Goal: Check status: Check status

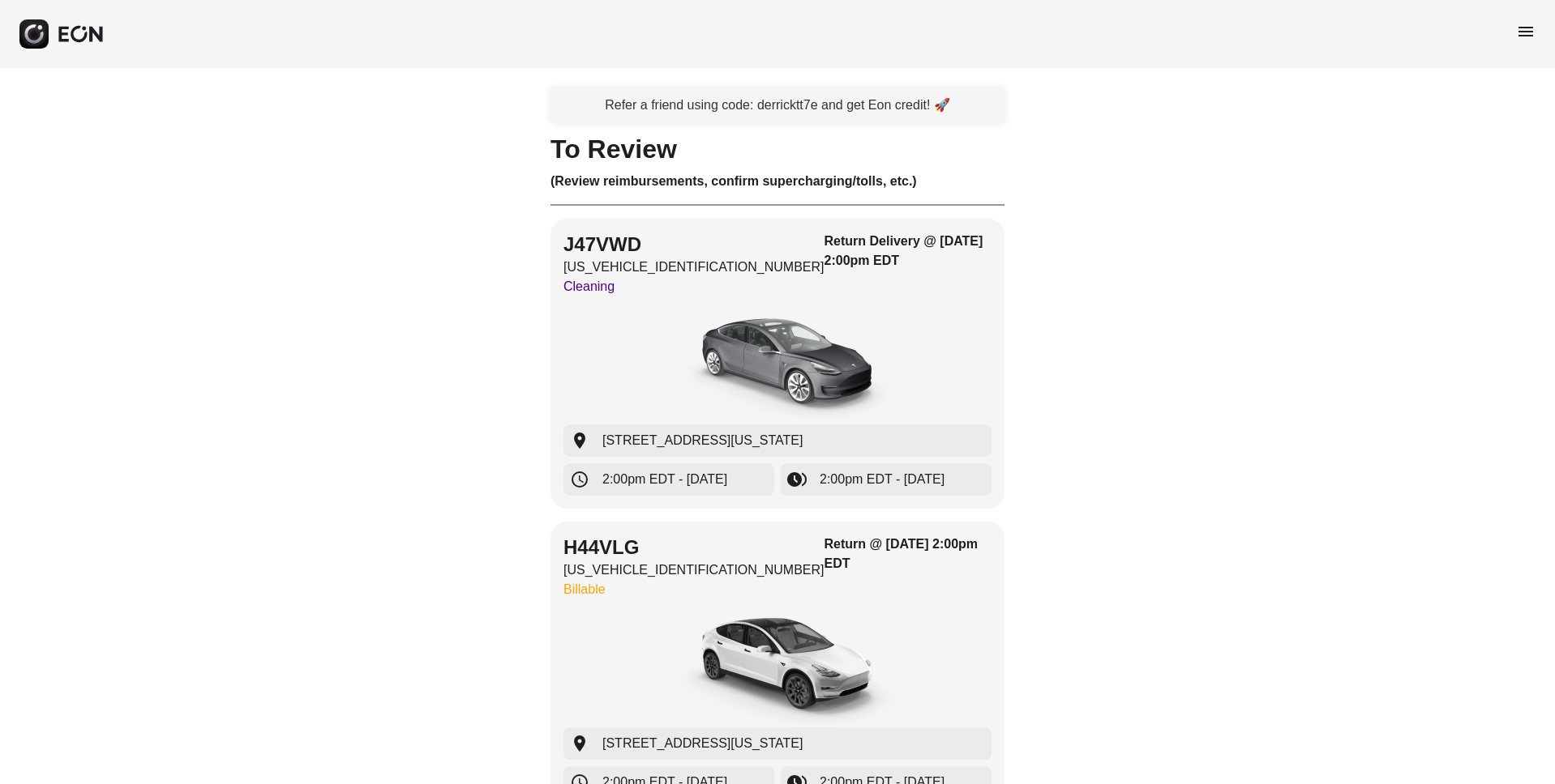
click at [1522, 32] on span "menu" at bounding box center [1525, 32] width 20 height 20
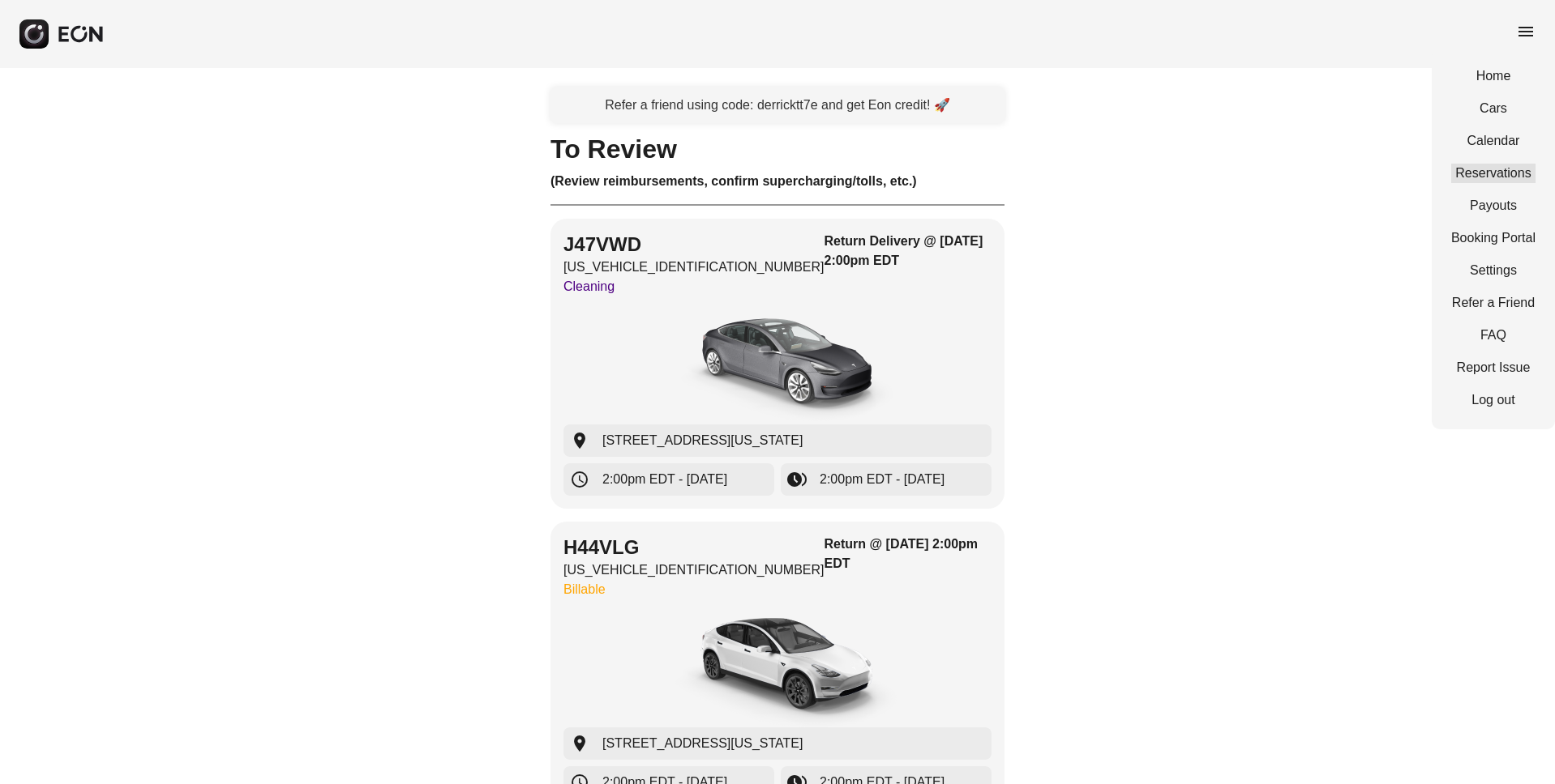
click at [1514, 179] on link "Reservations" at bounding box center [1493, 173] width 84 height 20
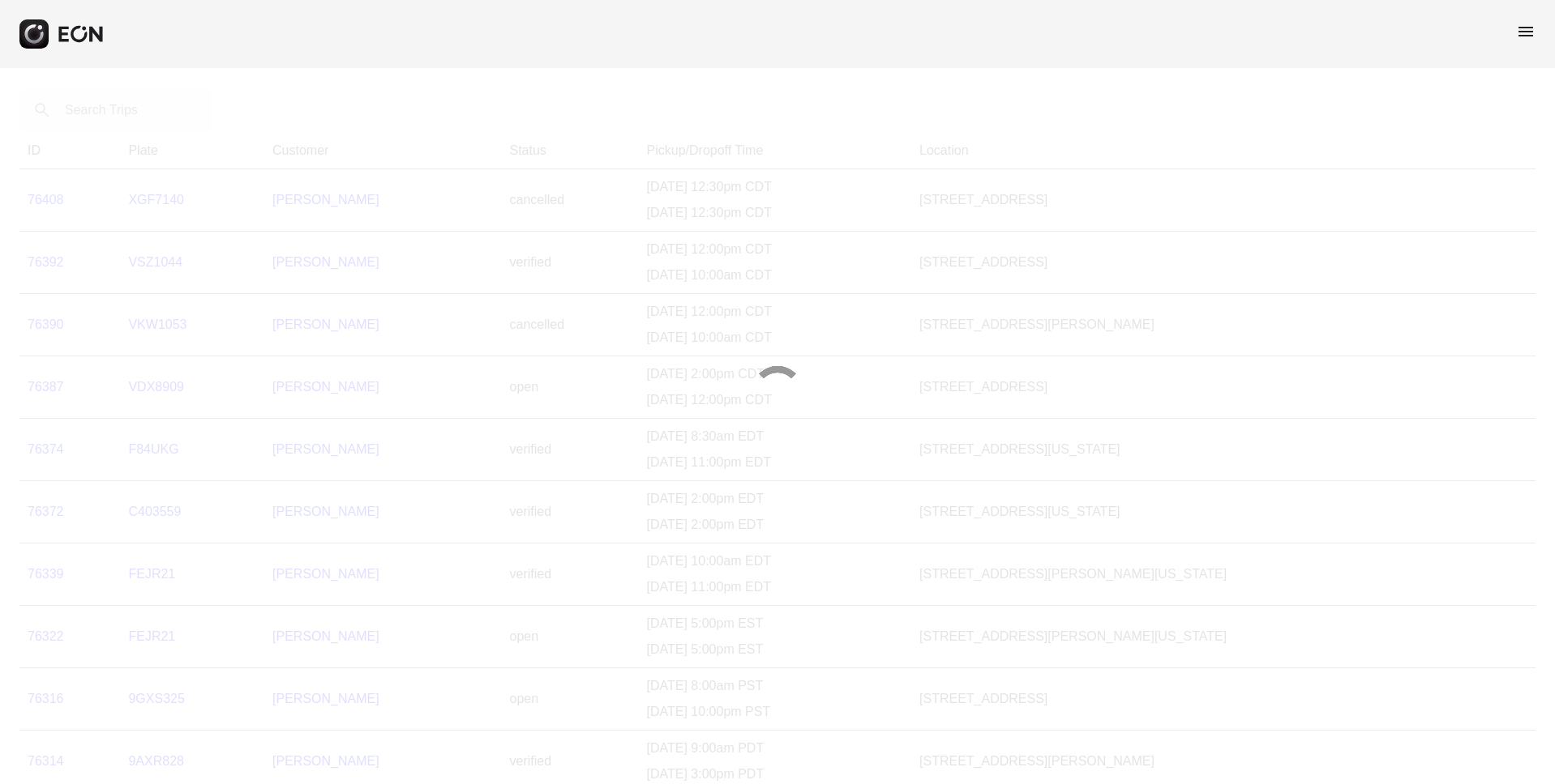
click at [105, 114] on div at bounding box center [777, 392] width 1555 height 784
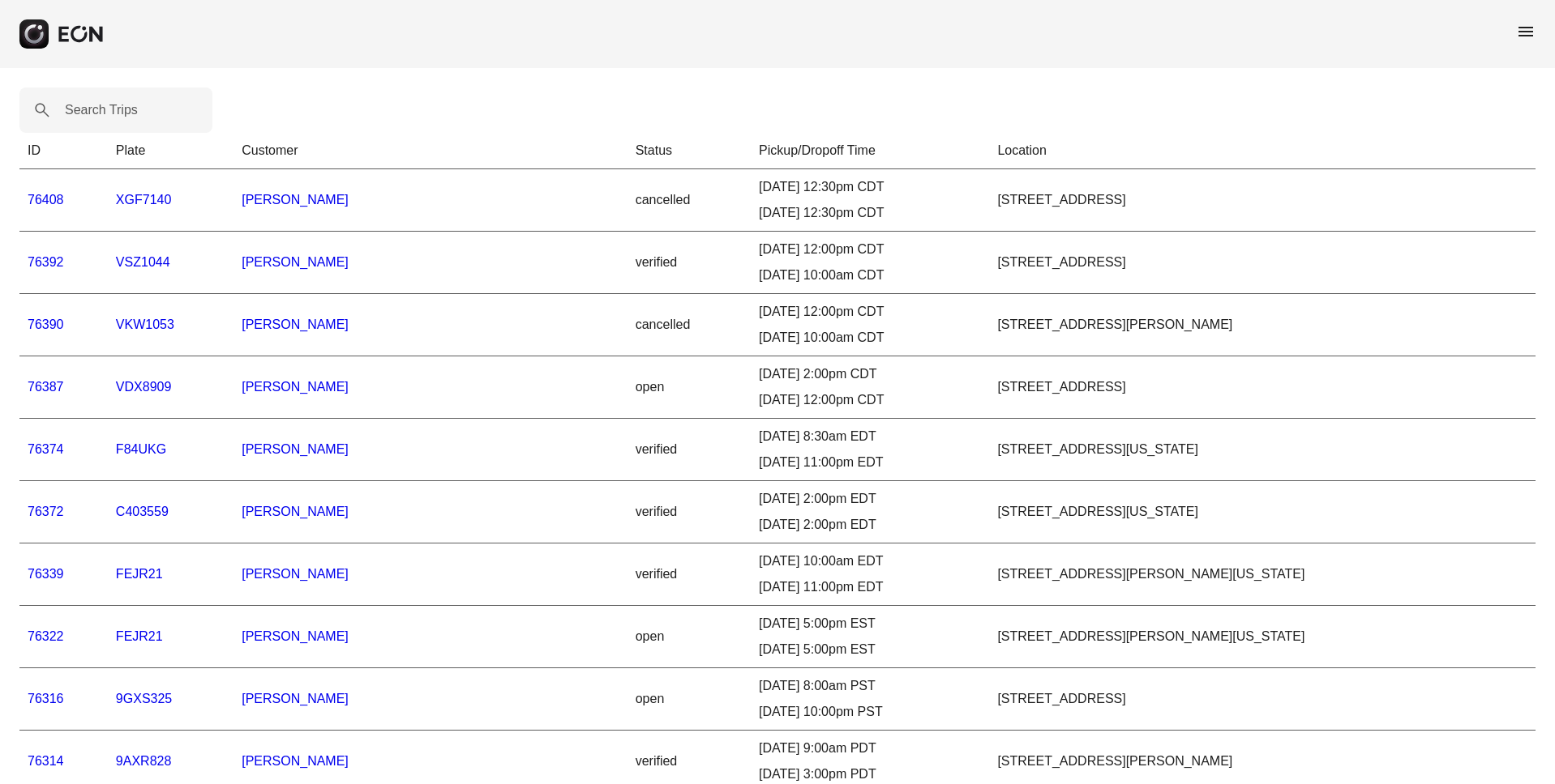
click at [105, 114] on label "Search Trips" at bounding box center [101, 110] width 73 height 20
click at [105, 114] on Trips "Search Trips" at bounding box center [116, 110] width 193 height 45
paste Trips "*****"
type Trips "*****"
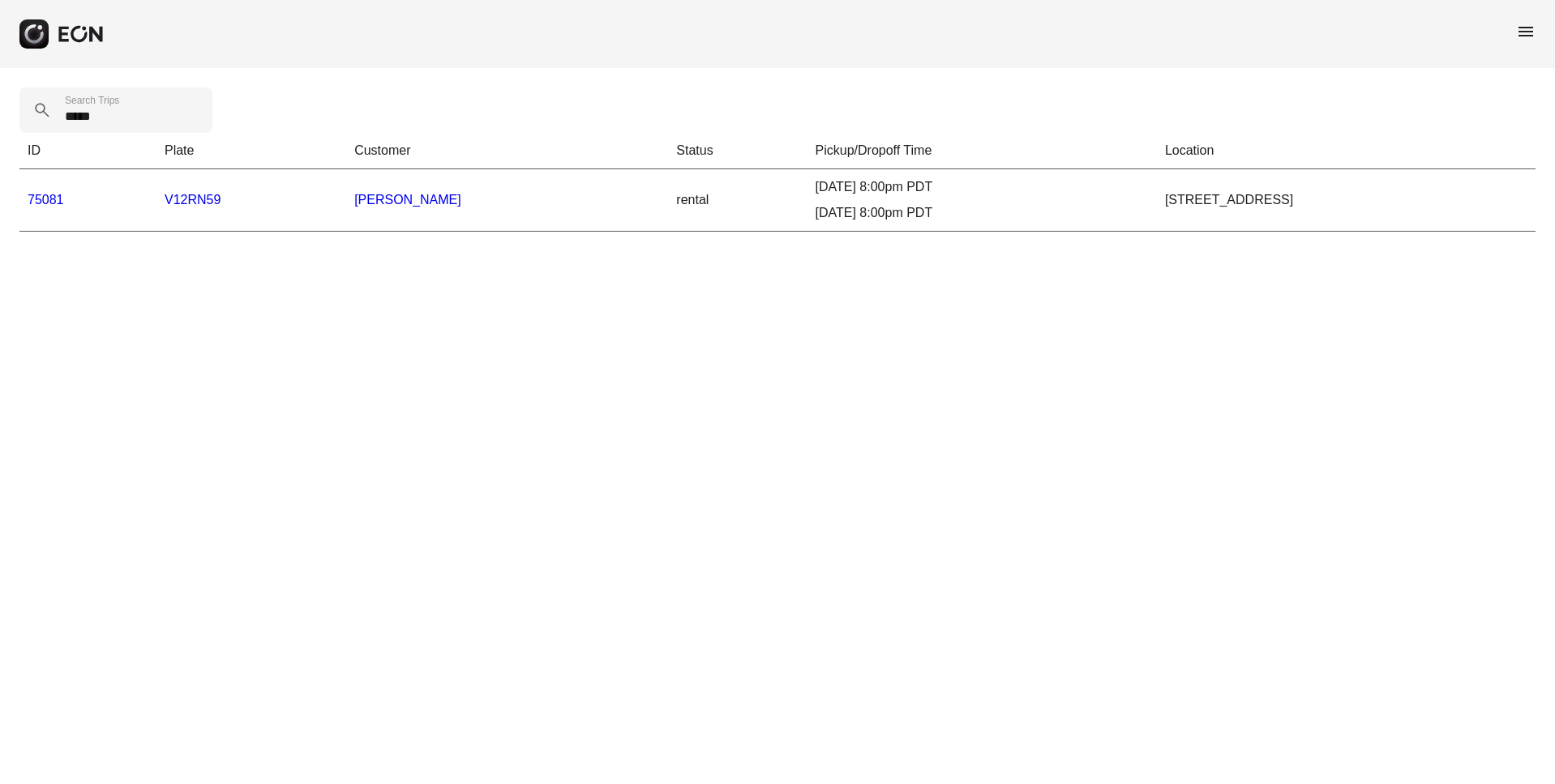
click at [115, 237] on div "***** Search Trips ID Plate Customer Status Pickup/Dropoff Time Location 75081 …" at bounding box center [777, 159] width 1555 height 183
click at [26, 203] on td "75081" at bounding box center [88, 200] width 137 height 62
click at [35, 203] on link "75081" at bounding box center [46, 199] width 36 height 14
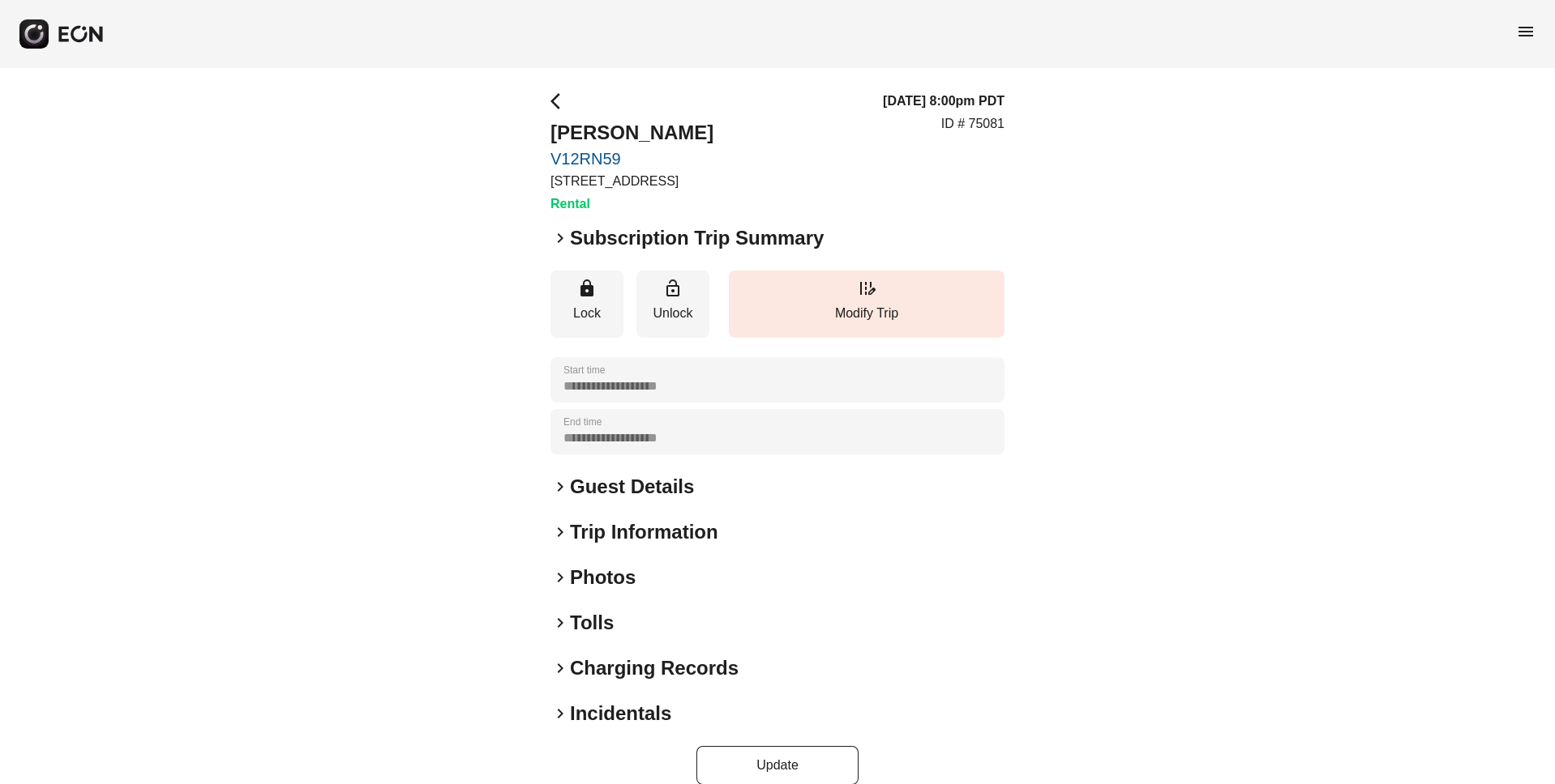
click at [566, 583] on span "keyboard_arrow_right" at bounding box center [560, 578] width 20 height 20
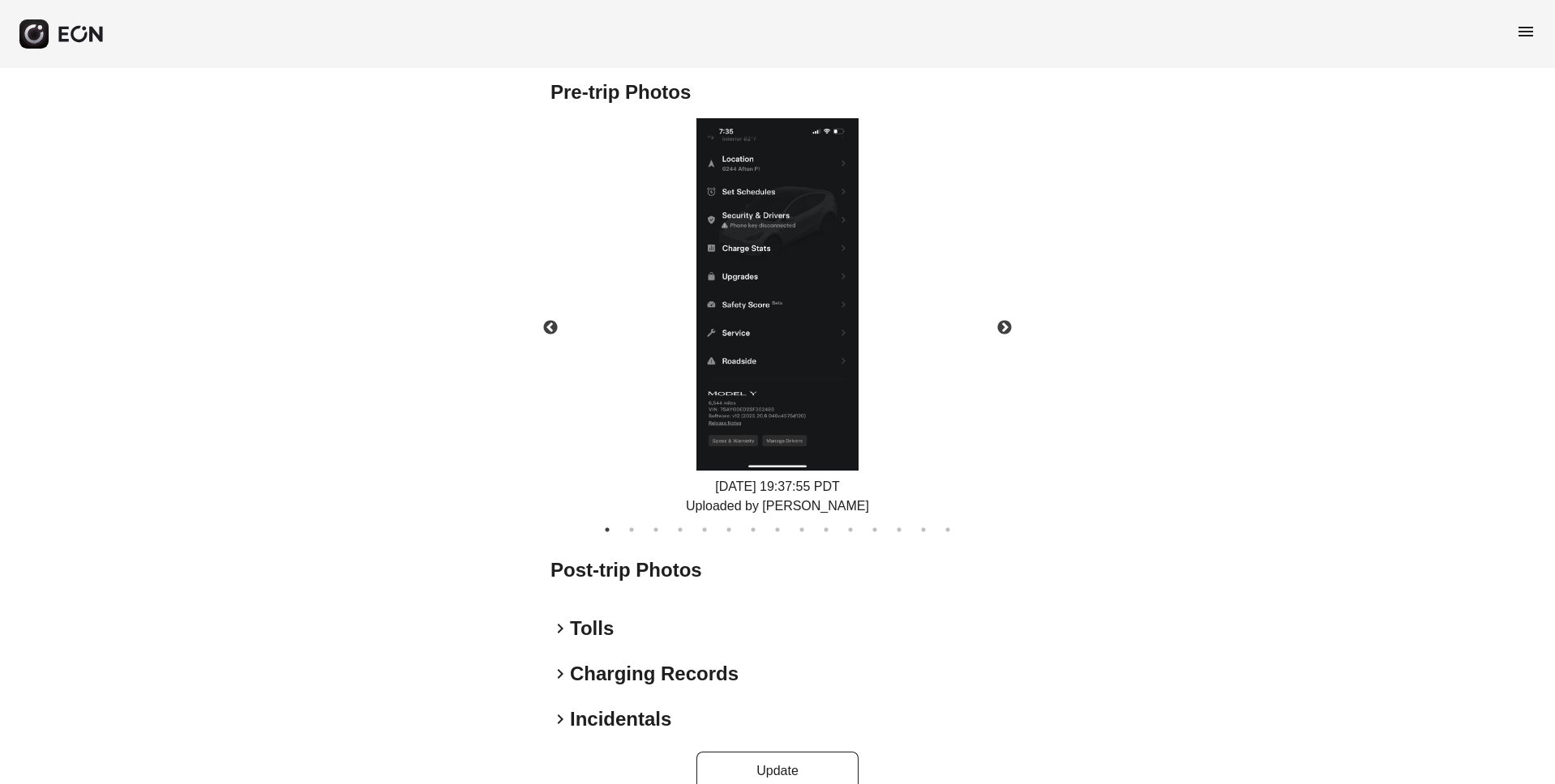
scroll to position [647, 0]
click at [1001, 327] on button "Next" at bounding box center [1004, 328] width 57 height 57
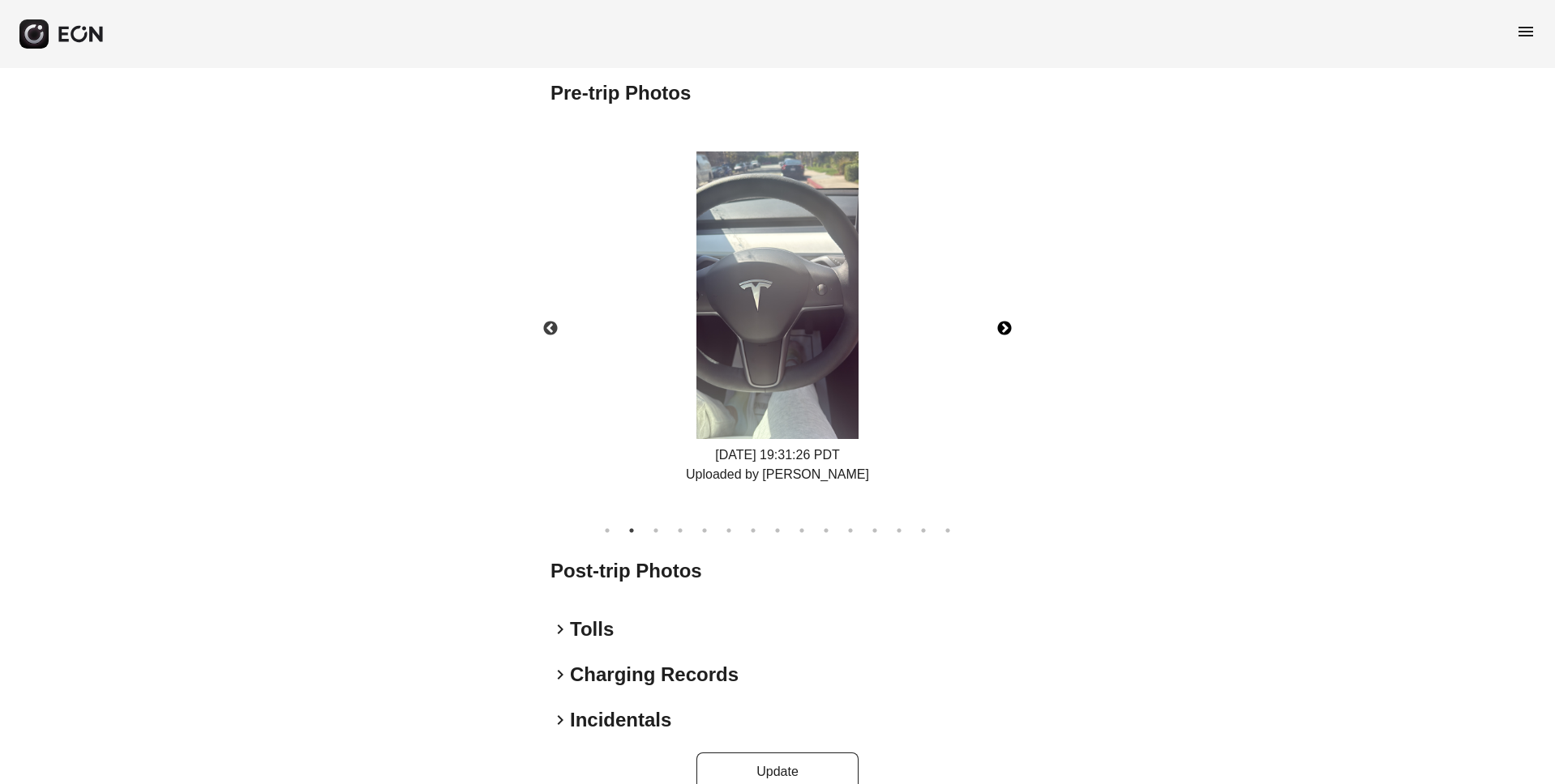
click at [1001, 327] on button "Next" at bounding box center [1004, 328] width 57 height 57
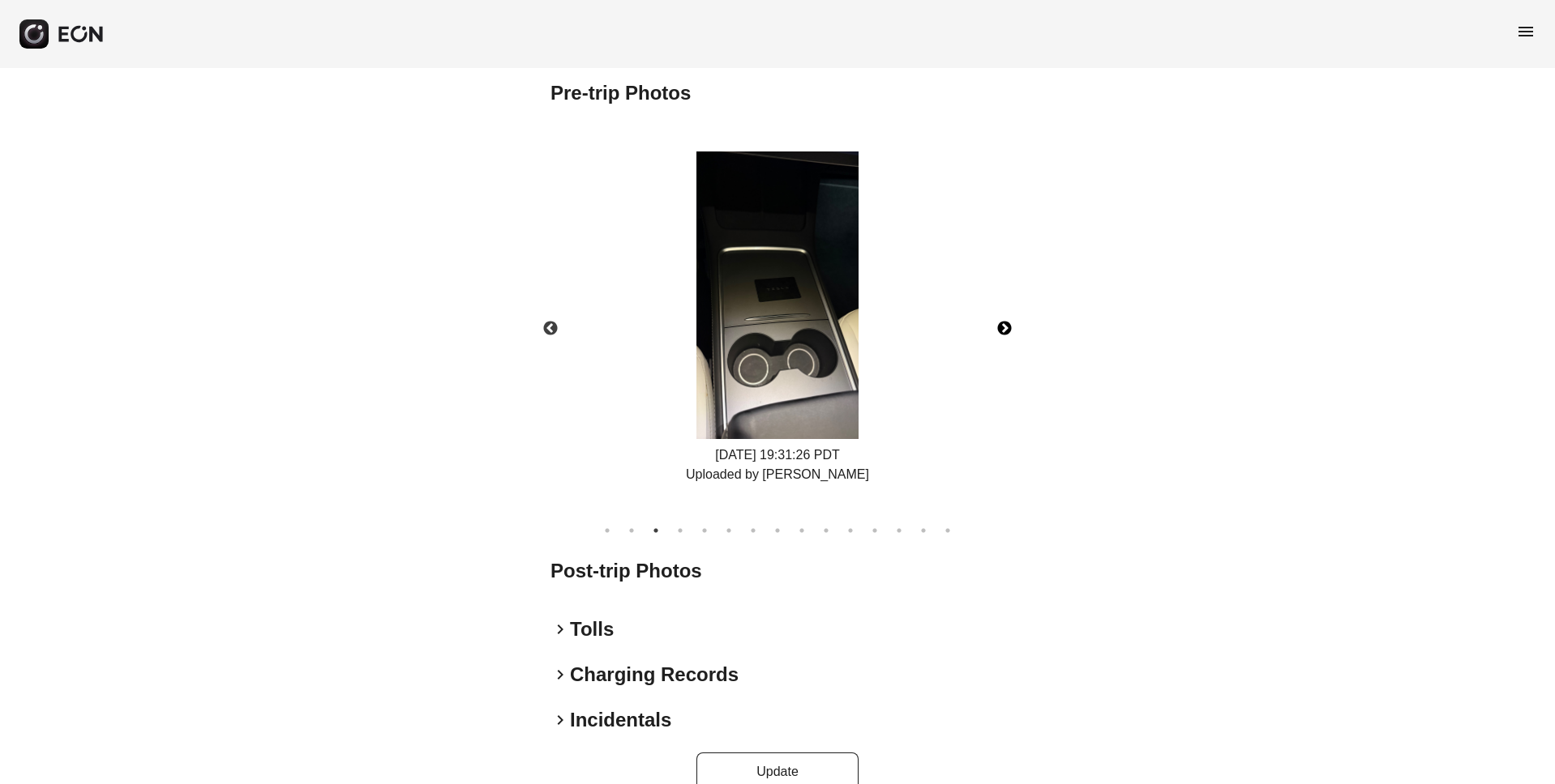
click at [1001, 327] on button "Next" at bounding box center [1004, 328] width 57 height 57
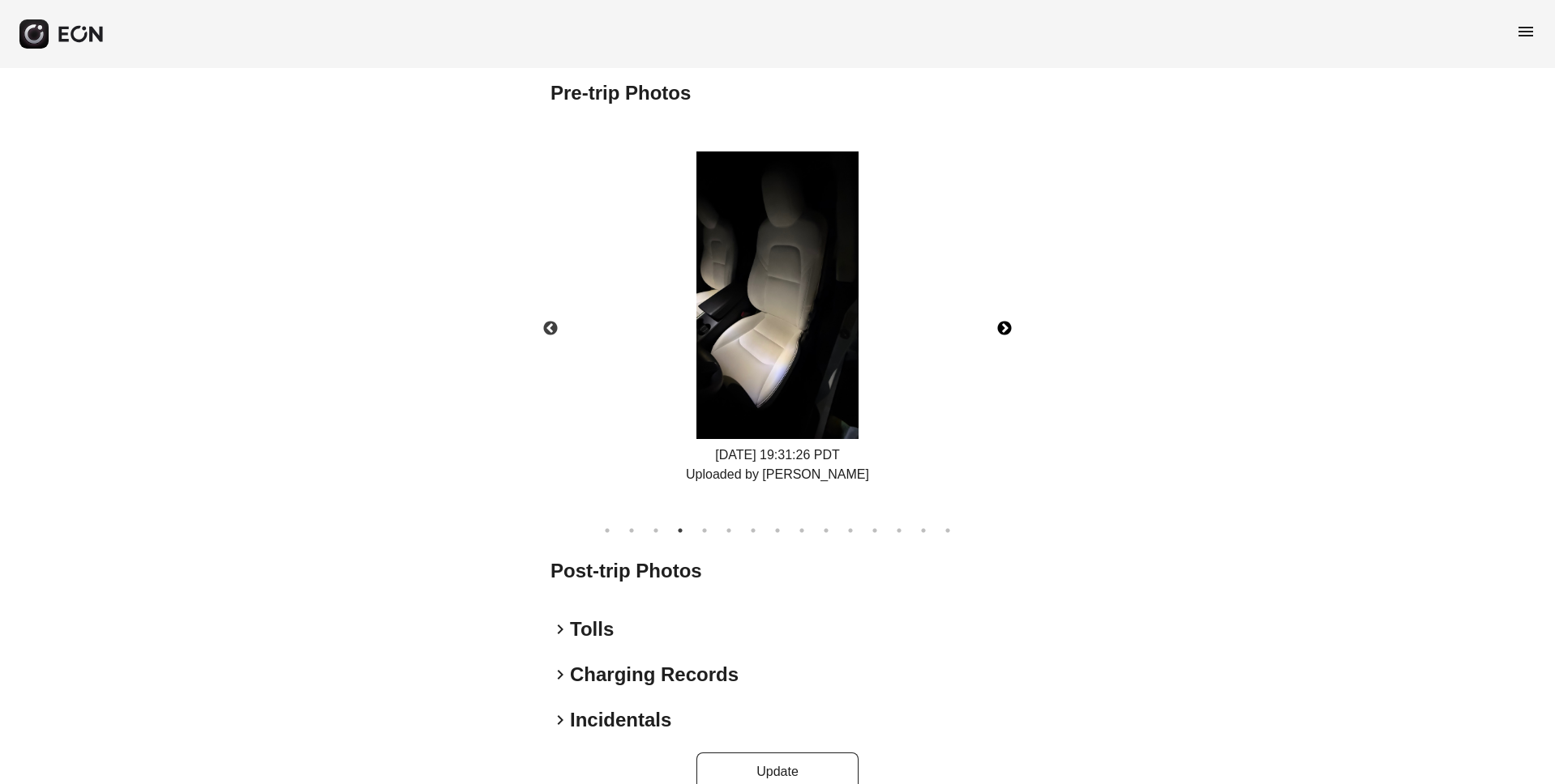
click at [1001, 327] on button "Next" at bounding box center [1004, 328] width 57 height 57
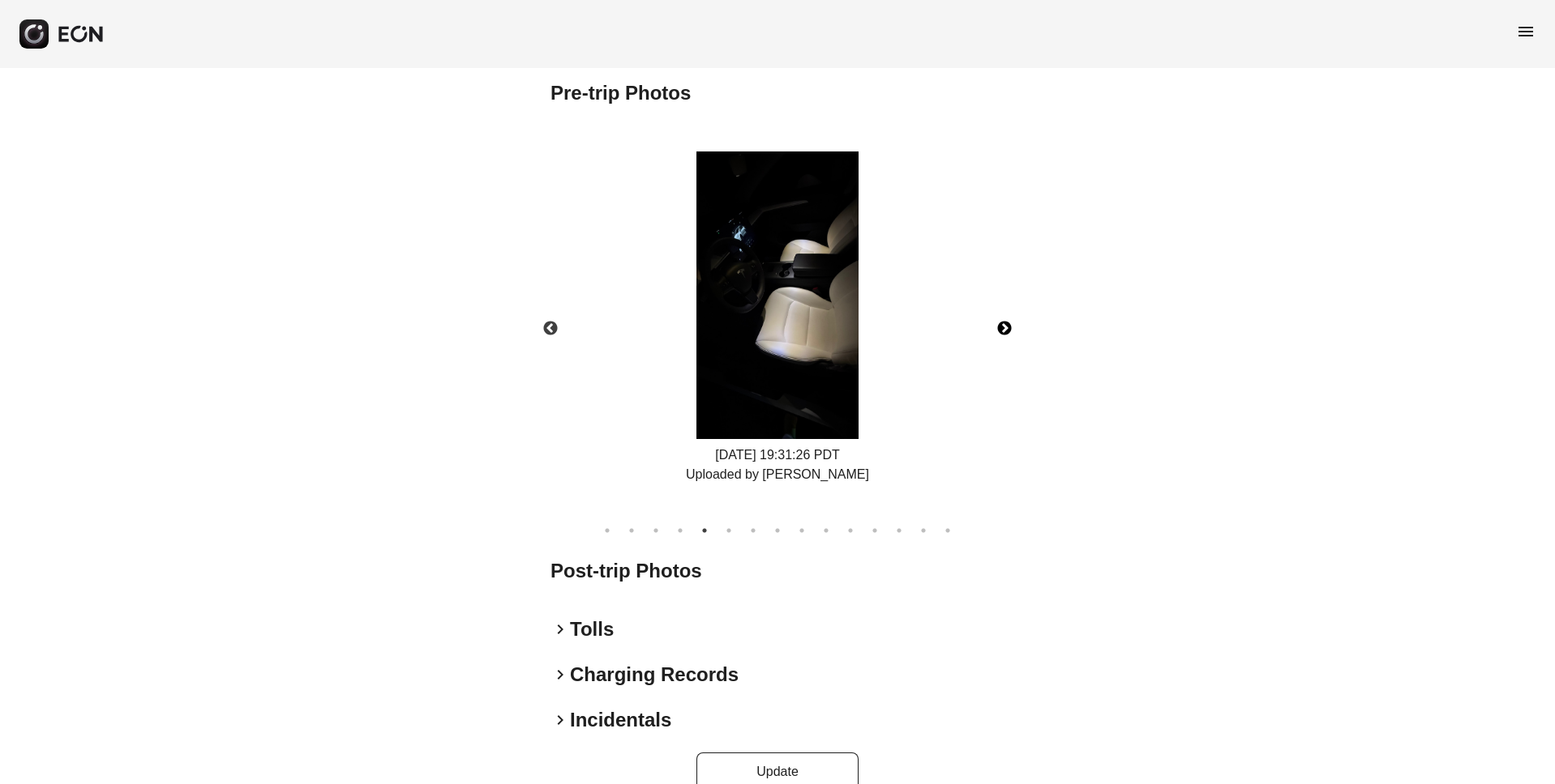
click at [1001, 327] on button "Next" at bounding box center [1004, 328] width 57 height 57
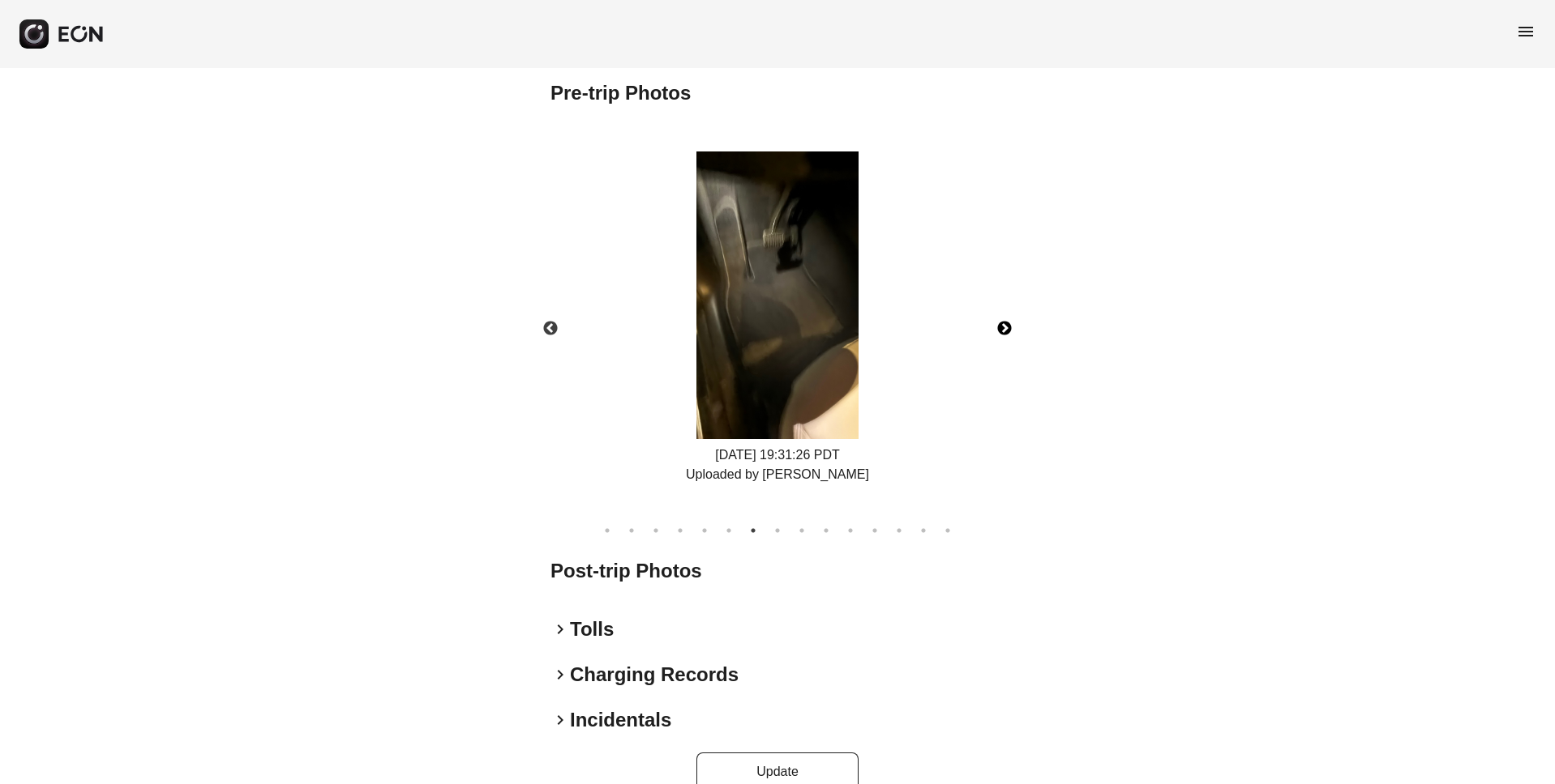
click at [1001, 327] on button "Next" at bounding box center [1004, 328] width 57 height 57
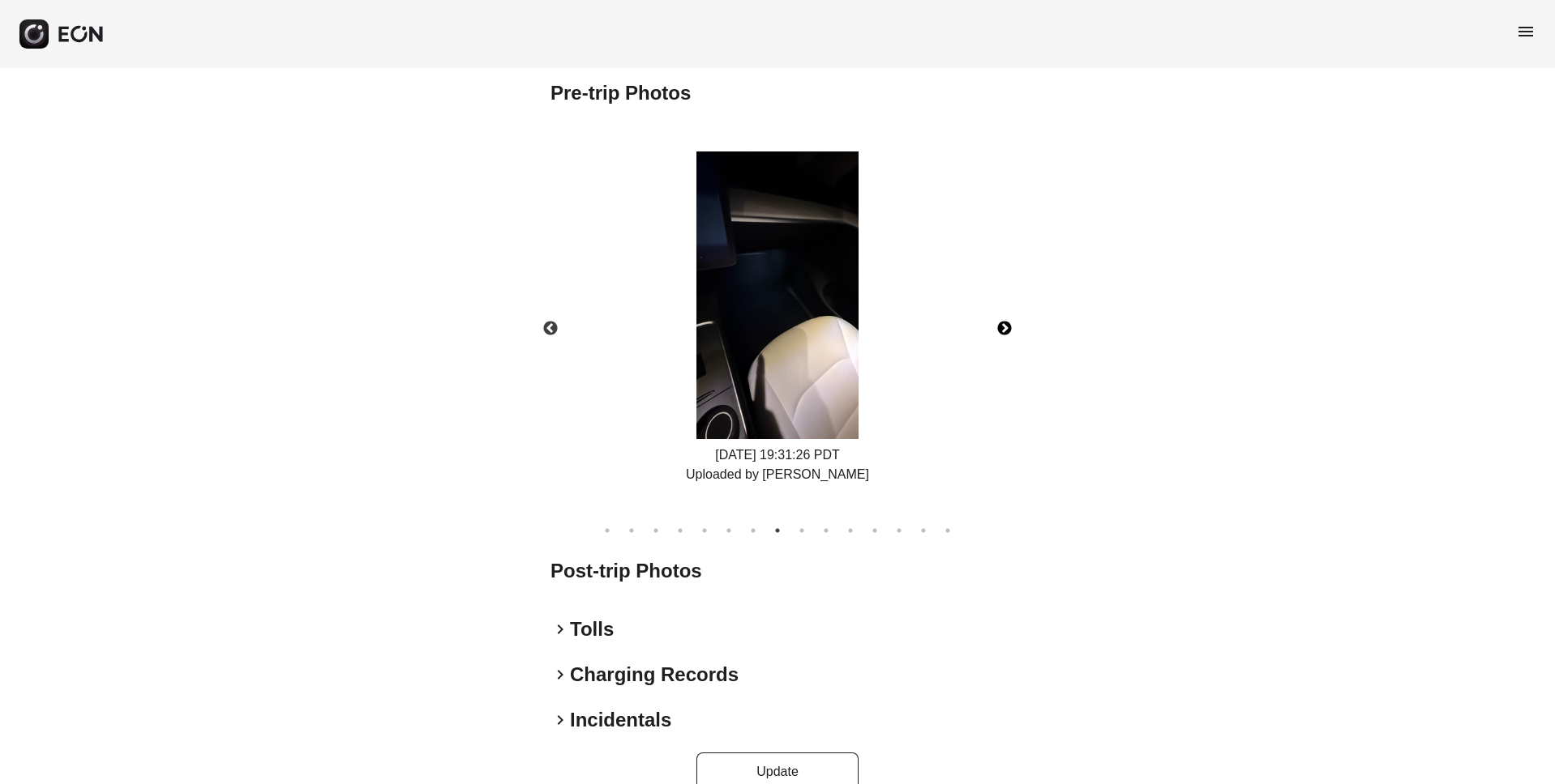
click at [1001, 327] on button "Next" at bounding box center [1004, 328] width 57 height 57
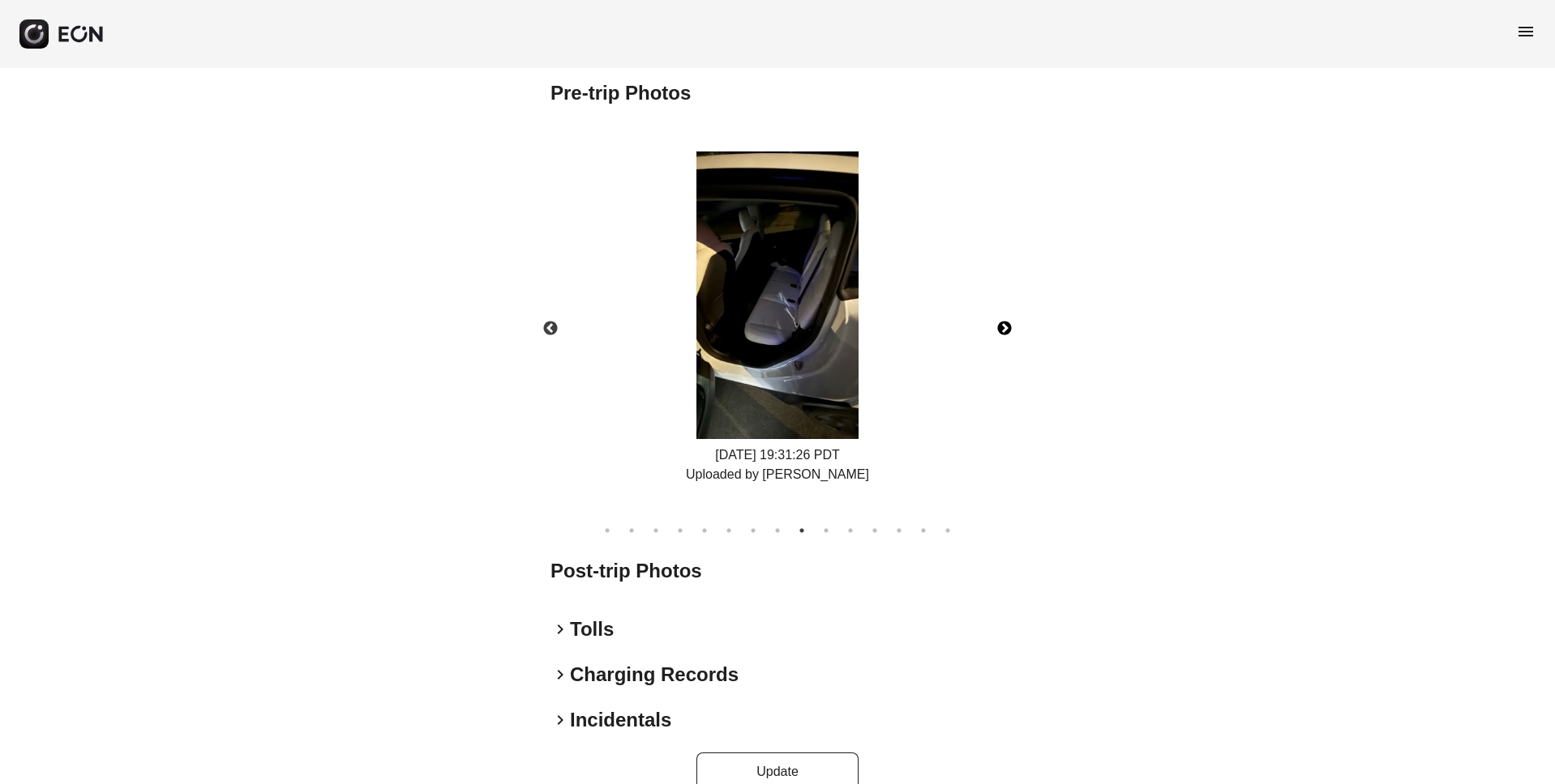
click at [1001, 327] on button "Next" at bounding box center [1004, 328] width 57 height 57
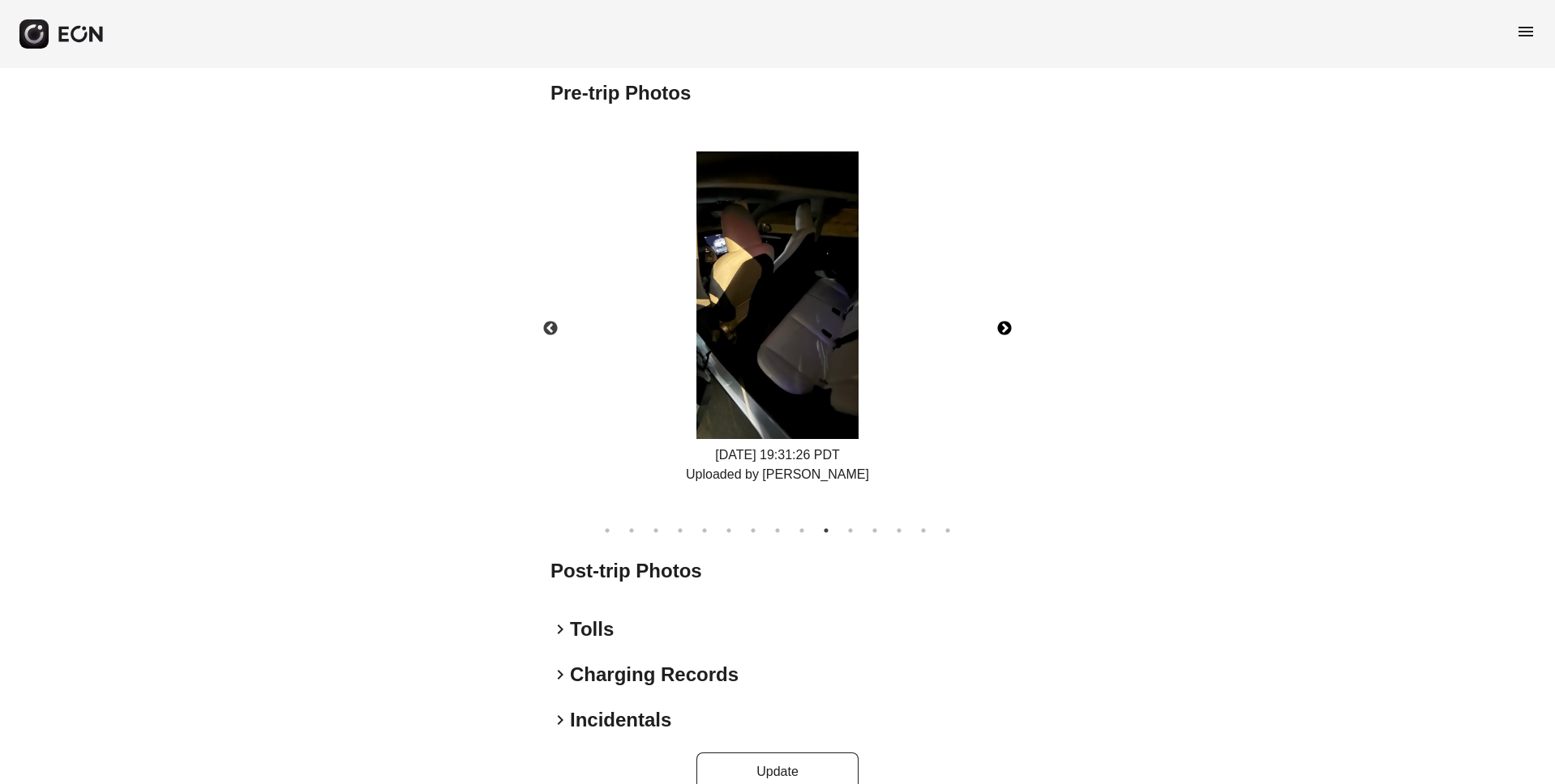
click at [1001, 327] on button "Next" at bounding box center [1004, 328] width 57 height 57
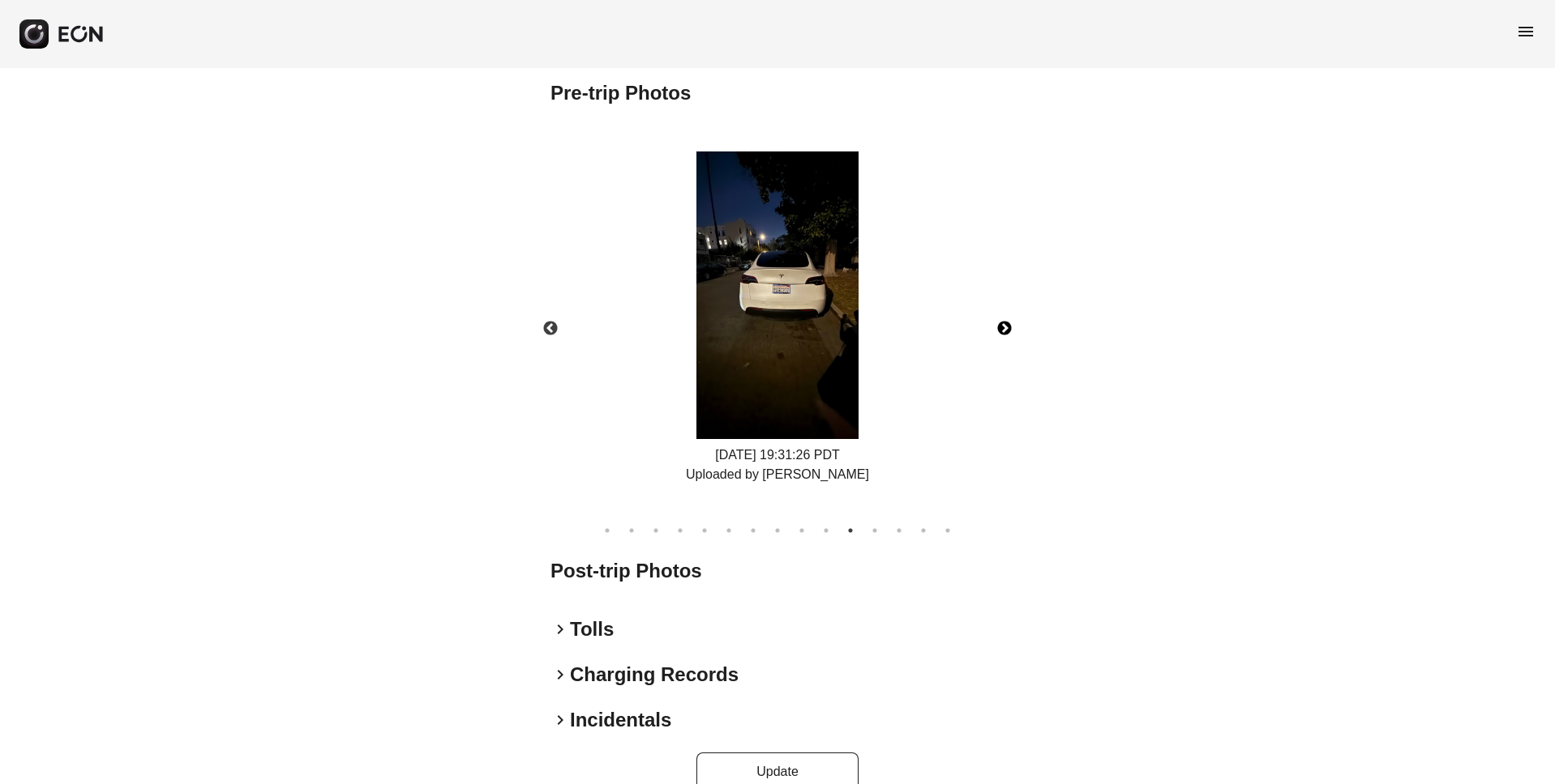
click at [1001, 327] on button "Next" at bounding box center [1004, 328] width 57 height 57
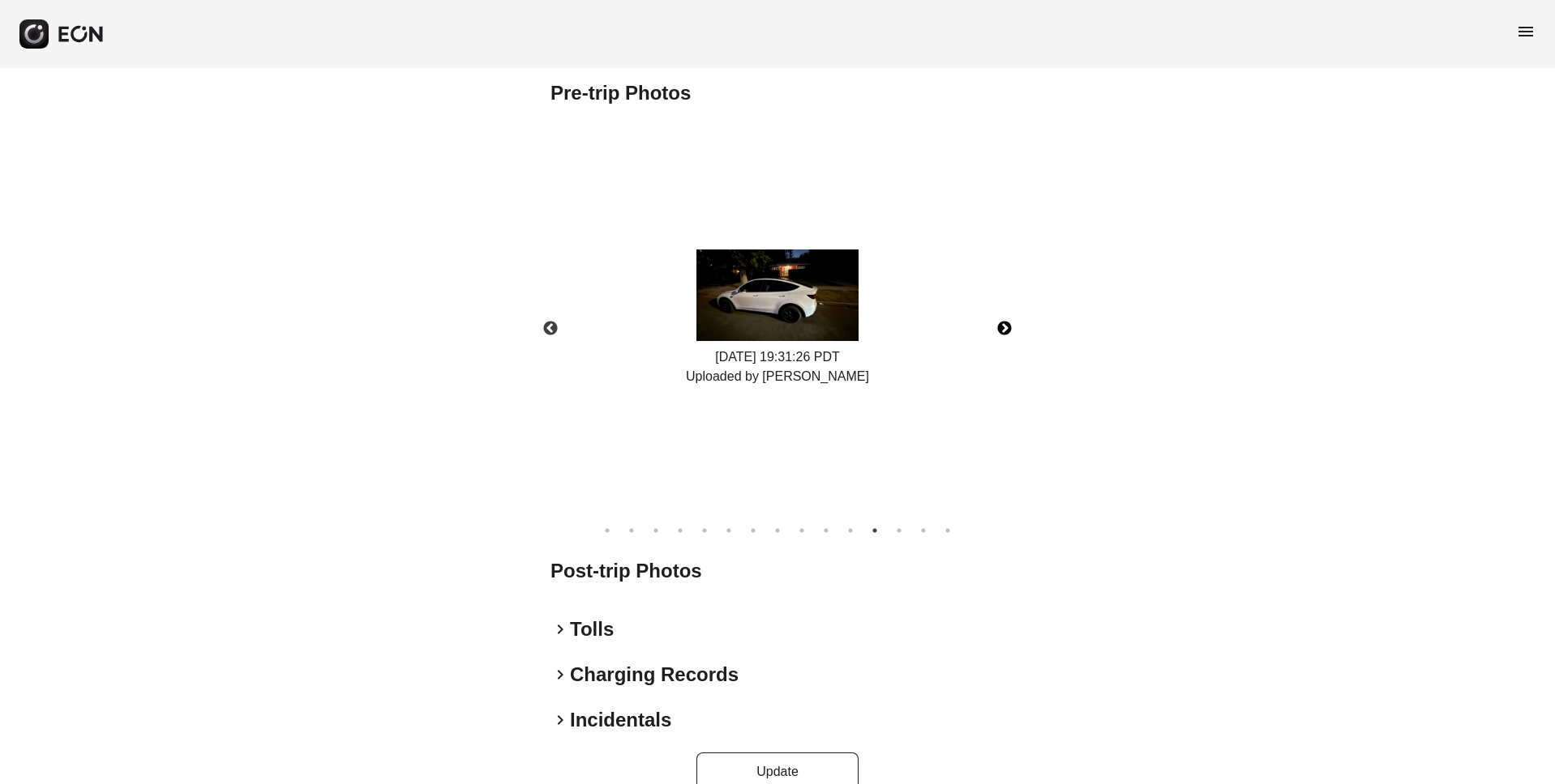
click at [1001, 327] on button "Next" at bounding box center [1004, 328] width 57 height 57
click at [762, 313] on img at bounding box center [777, 295] width 162 height 91
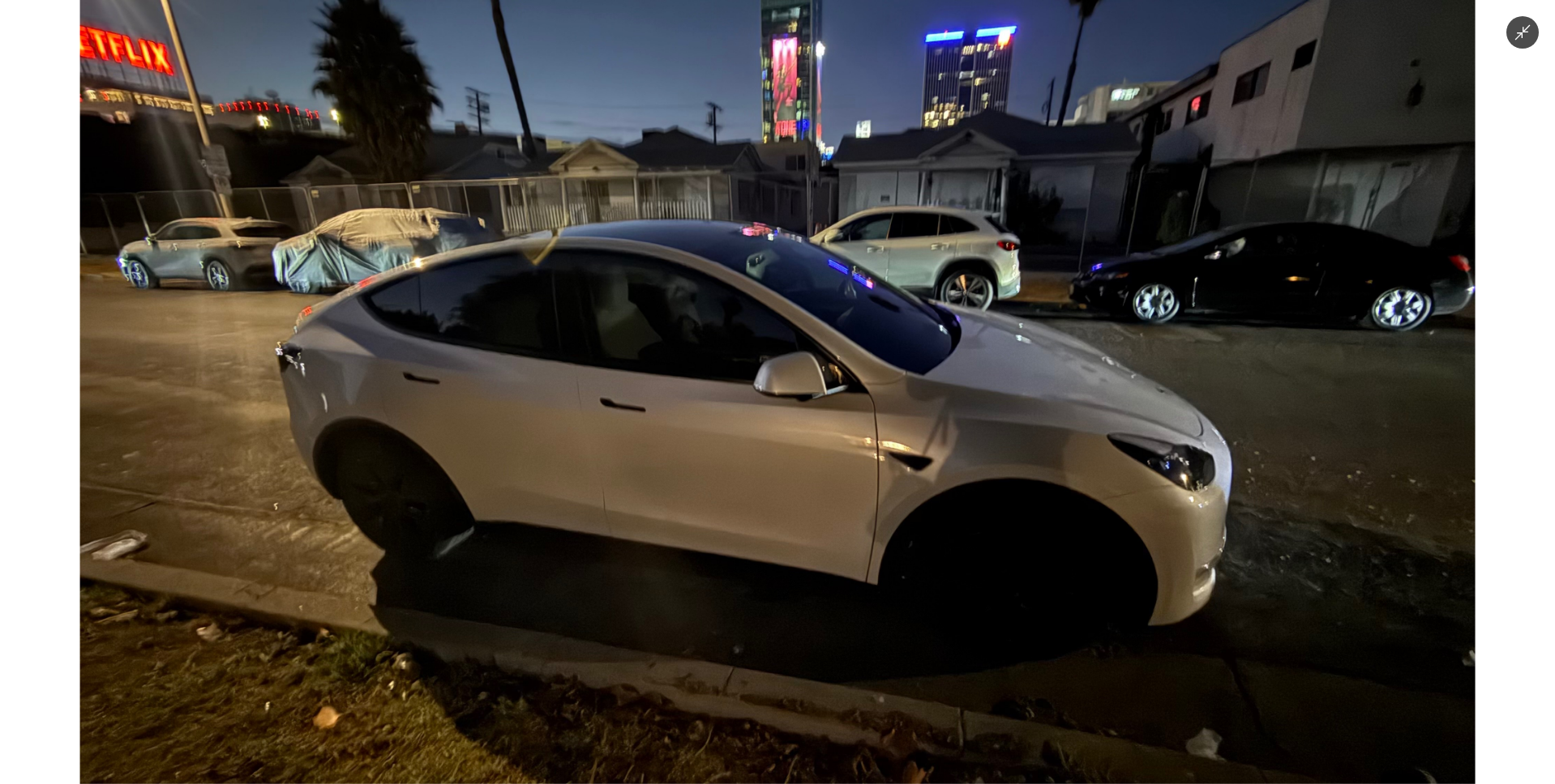
click at [1430, 541] on img at bounding box center [778, 392] width 1395 height 784
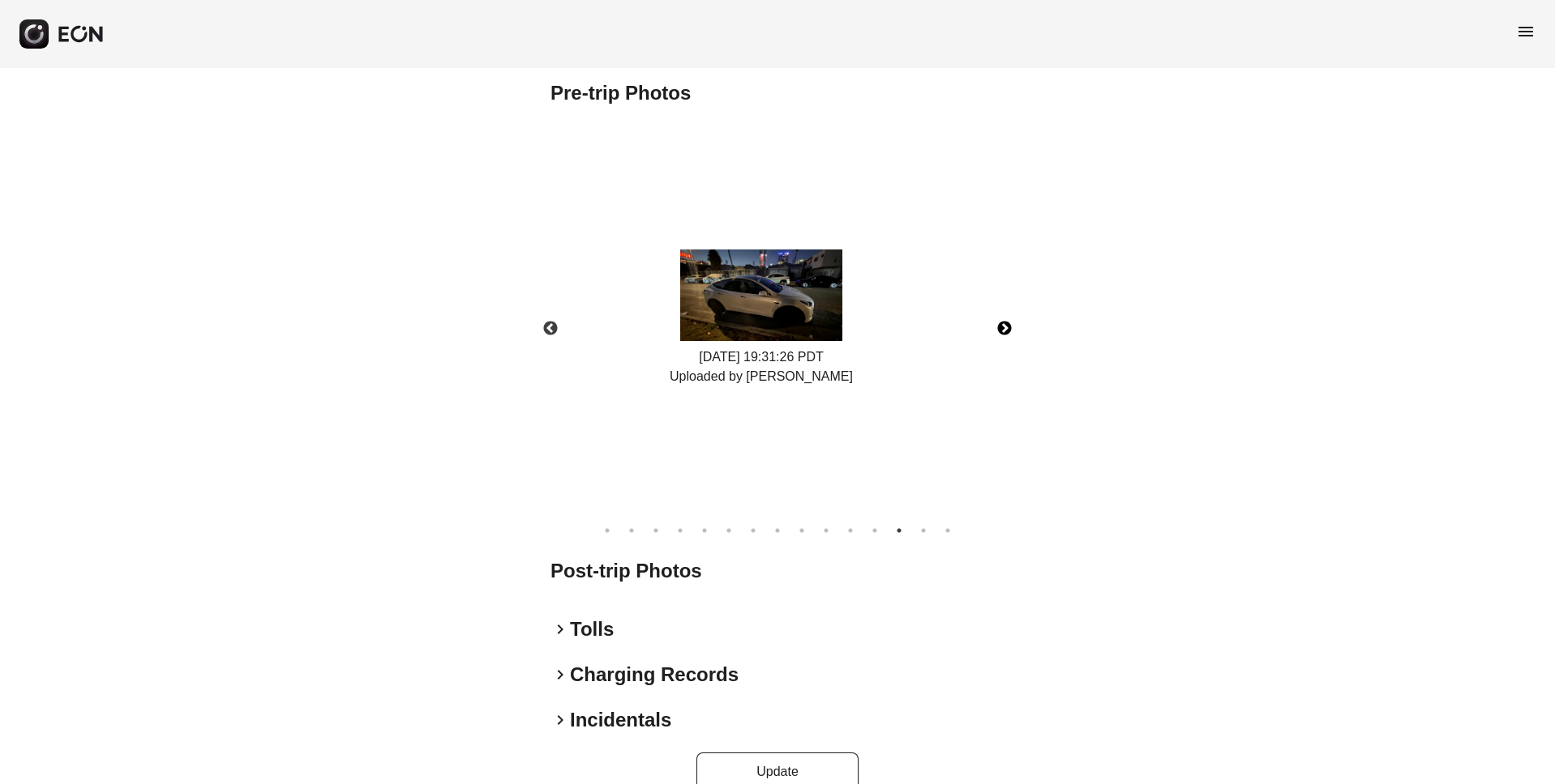
click at [1004, 322] on button "Next" at bounding box center [1004, 328] width 57 height 57
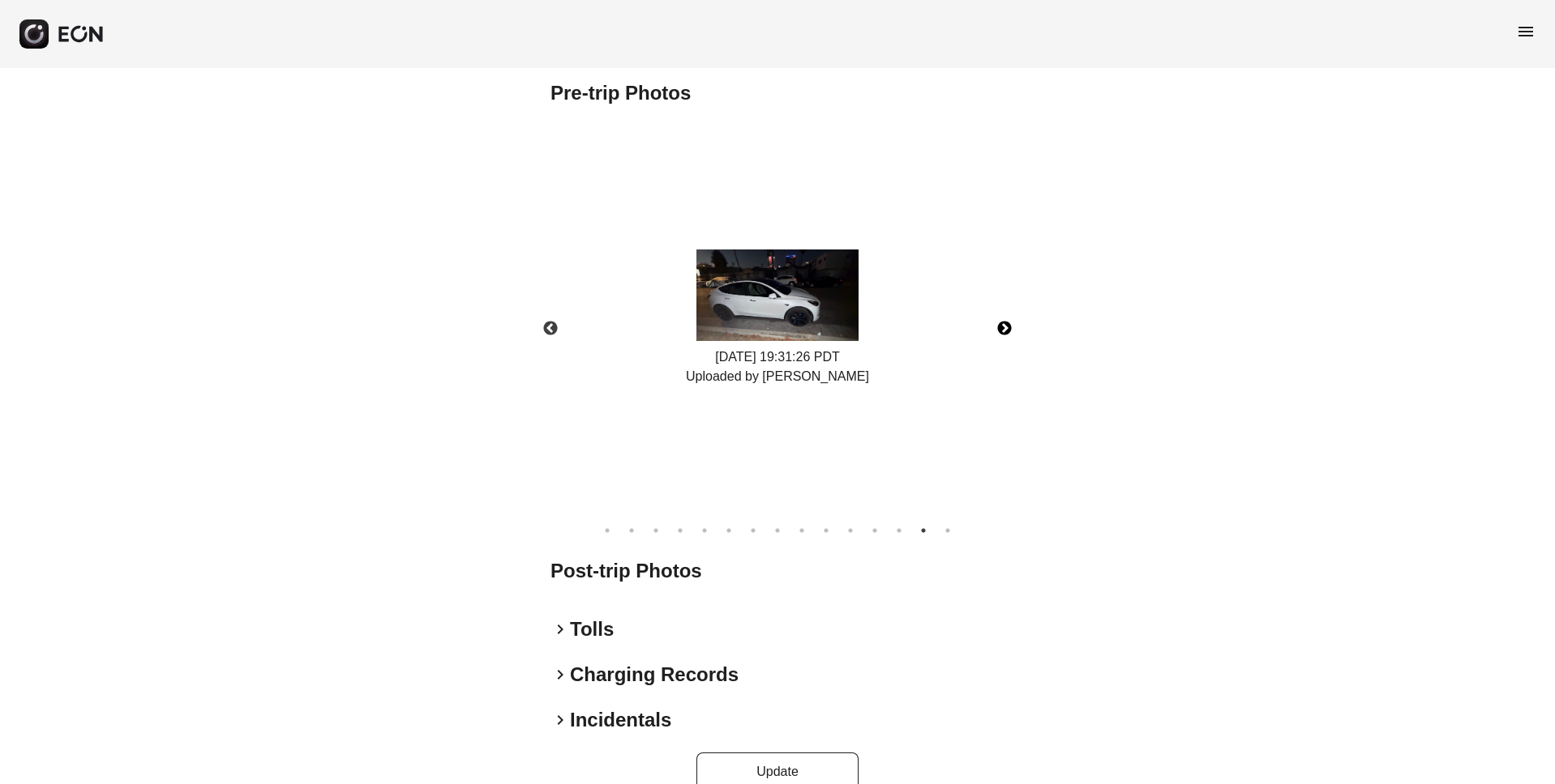
click at [799, 307] on img at bounding box center [777, 295] width 162 height 91
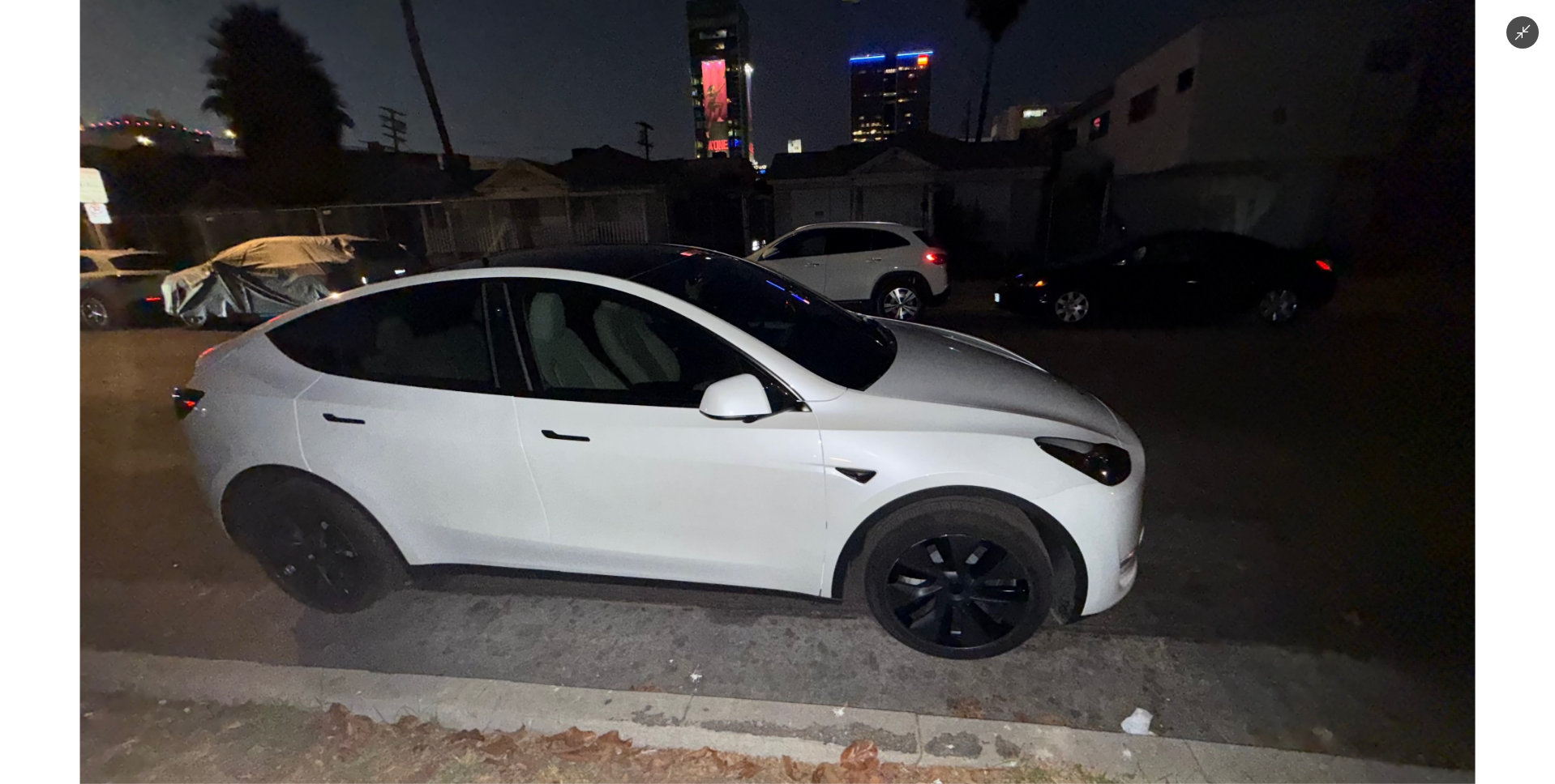
click at [1233, 511] on img at bounding box center [778, 392] width 1395 height 784
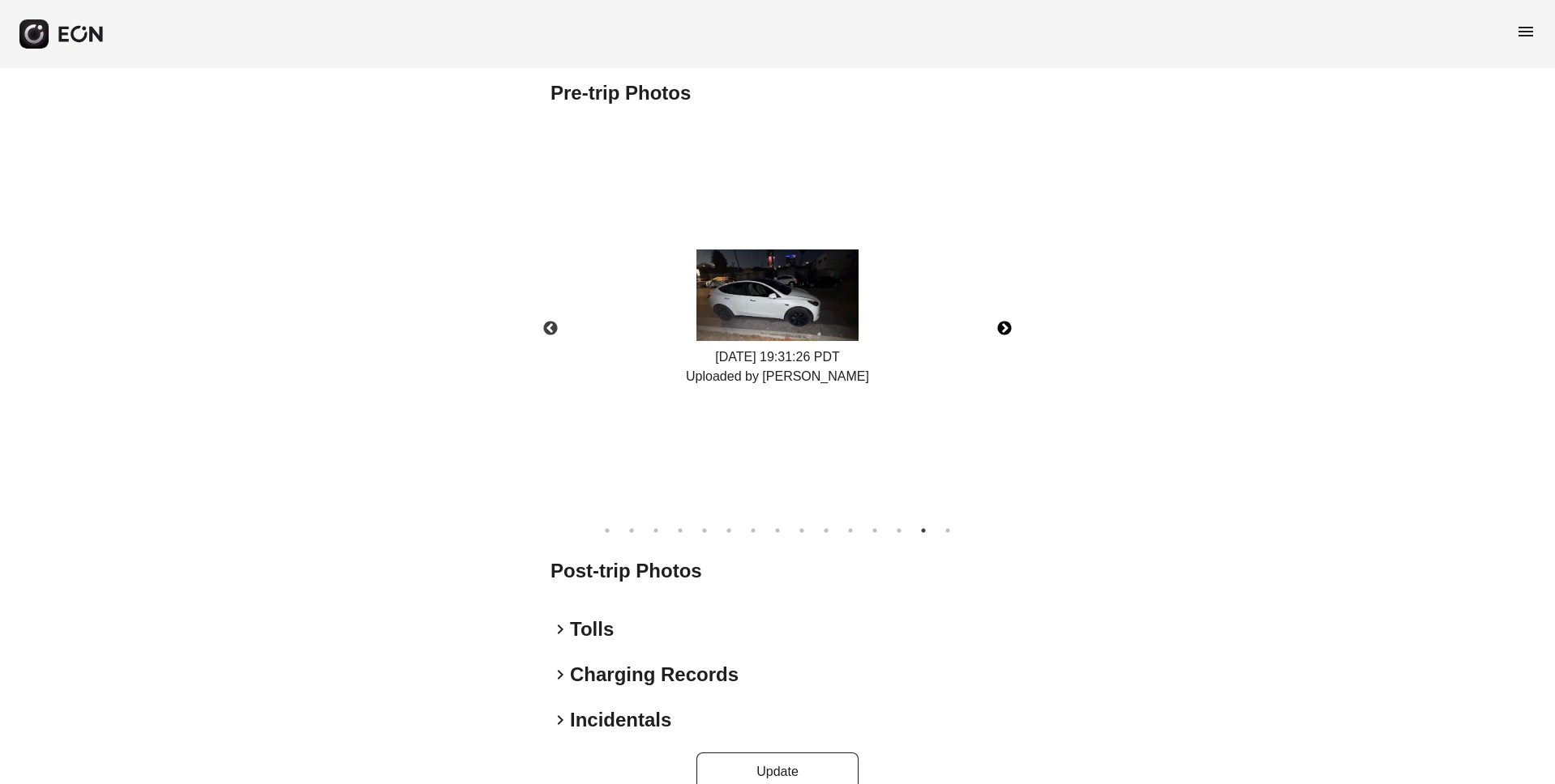
click at [1006, 331] on button "Next" at bounding box center [1004, 328] width 57 height 57
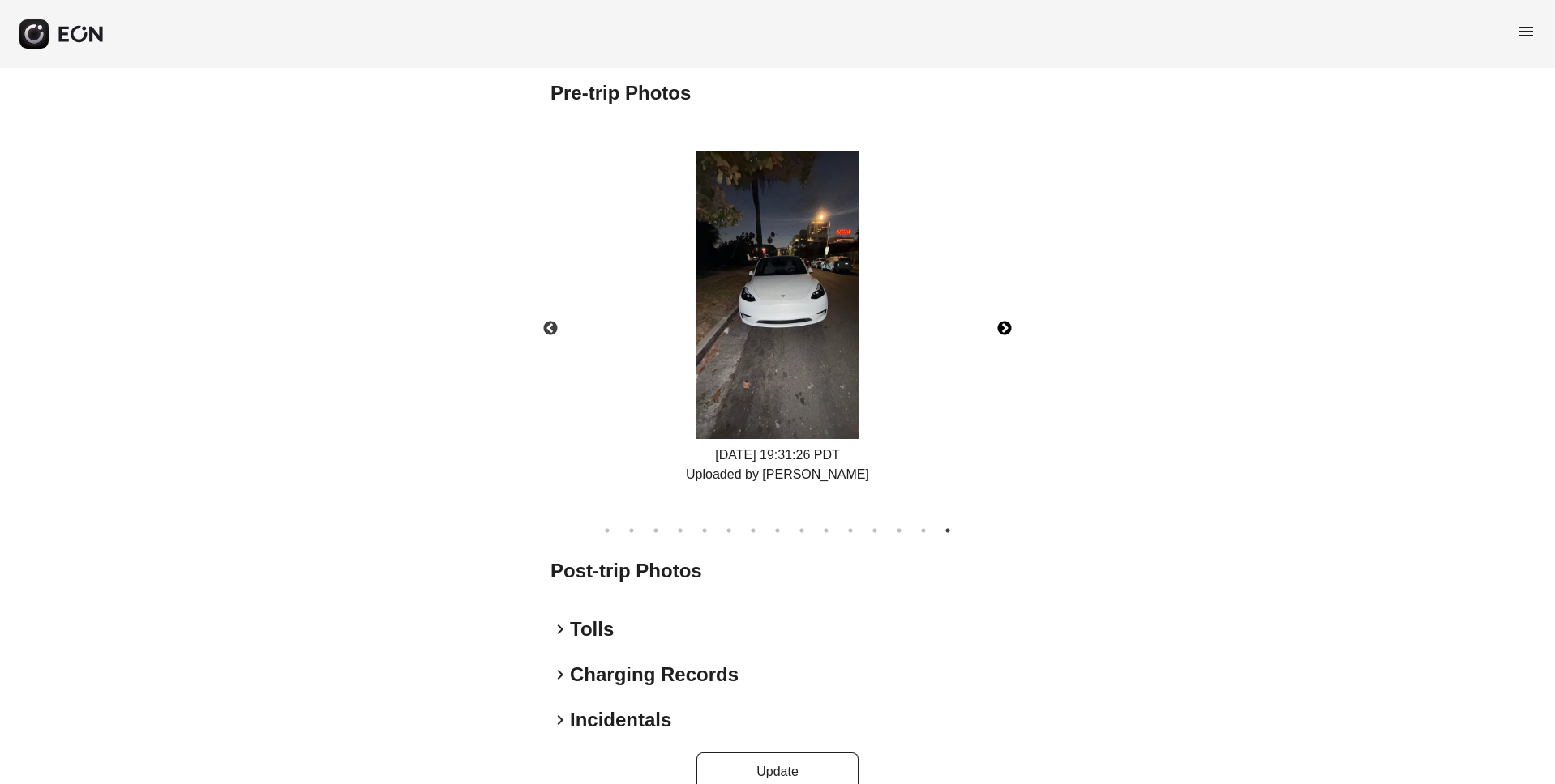
click at [770, 323] on img at bounding box center [777, 296] width 162 height 289
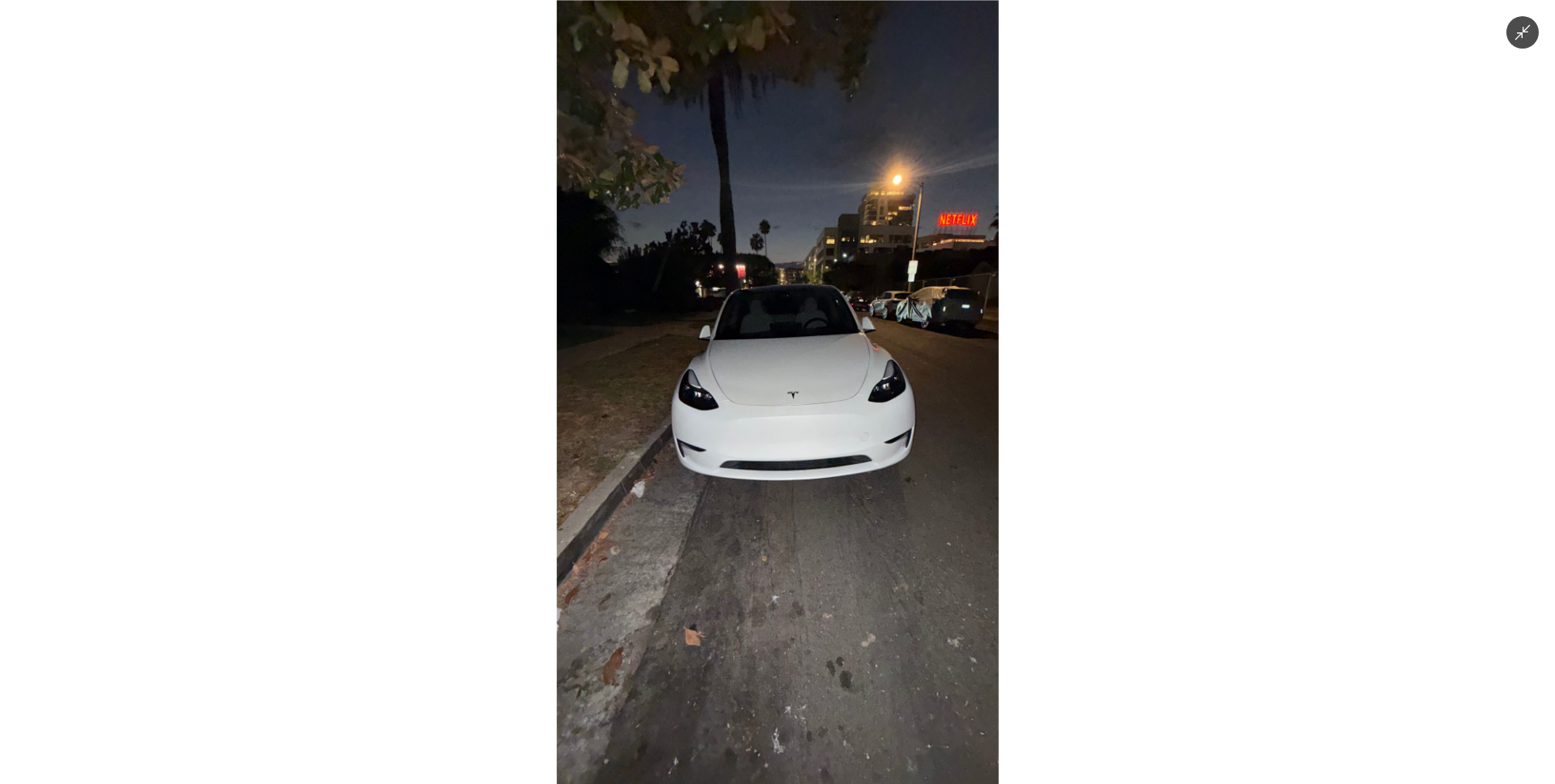
click at [965, 380] on img at bounding box center [777, 392] width 441 height 784
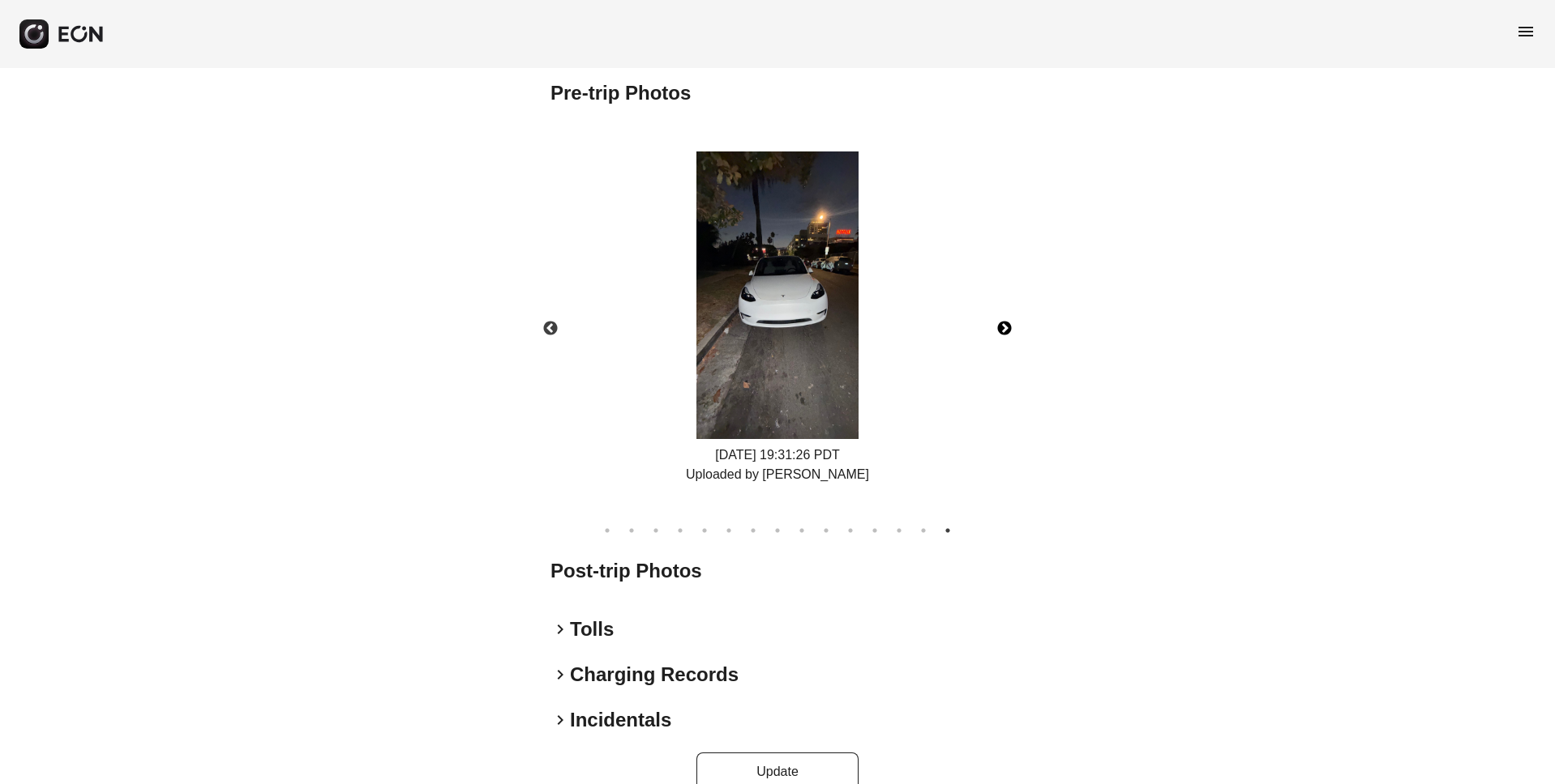
click at [1005, 322] on button "Next" at bounding box center [1004, 328] width 57 height 57
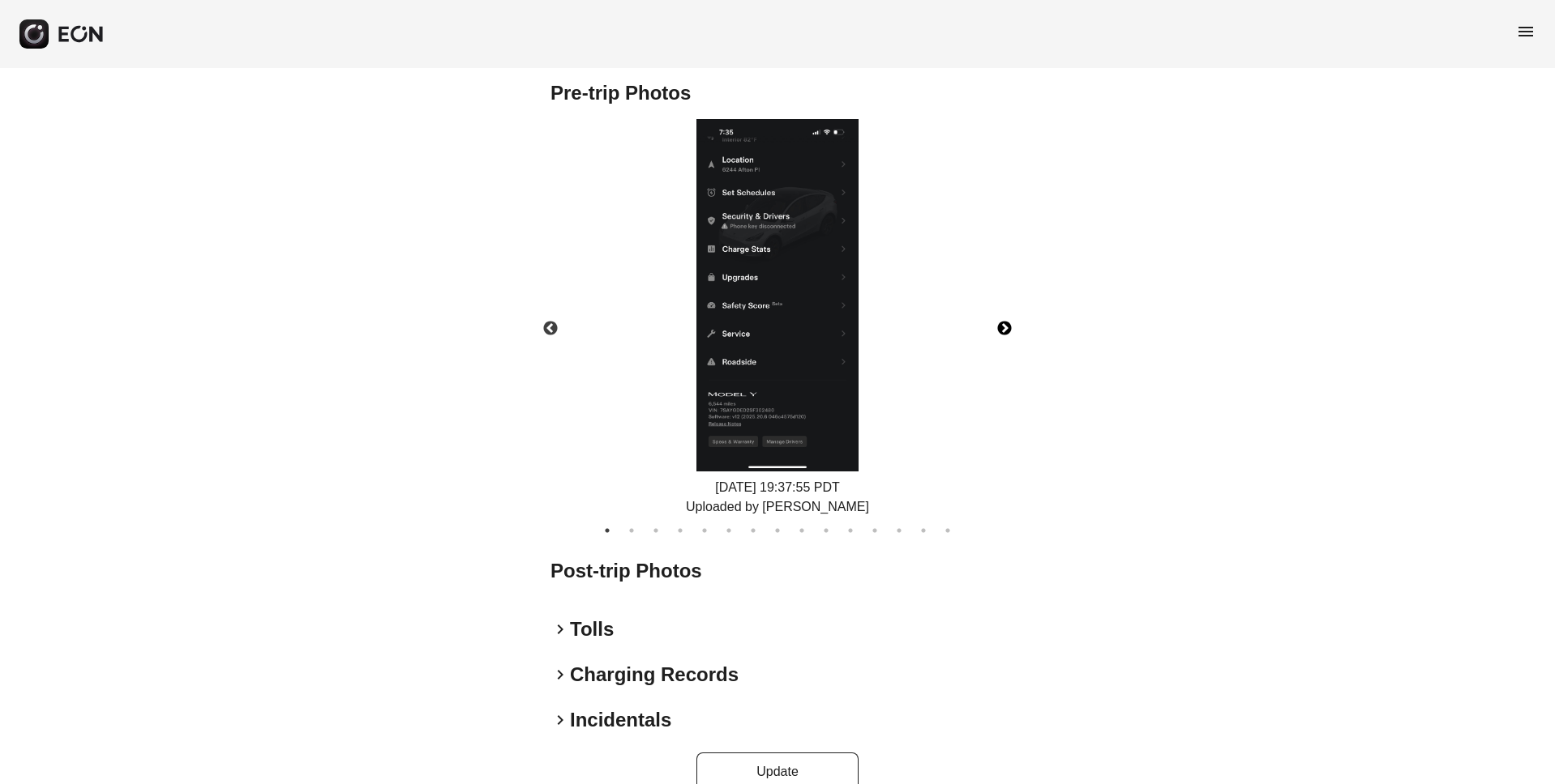
click at [1005, 322] on button "Next" at bounding box center [1004, 328] width 57 height 57
